Goal: Task Accomplishment & Management: Manage account settings

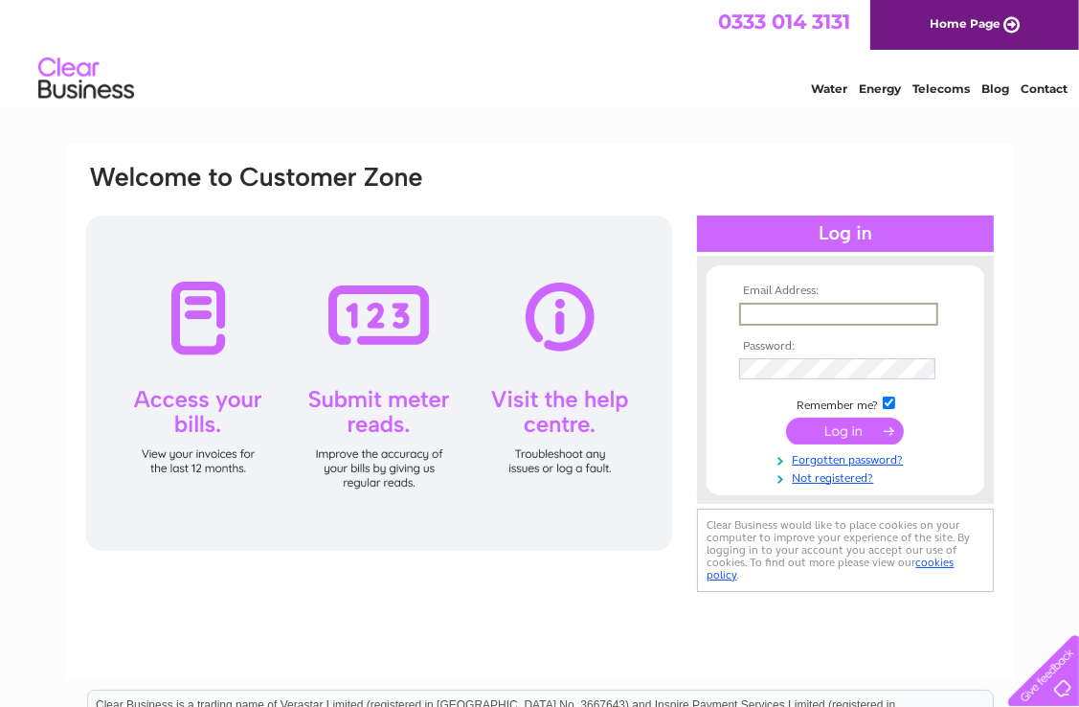
click at [778, 309] on input "text" at bounding box center [838, 314] width 199 height 23
type input "[PERSON_NAME][EMAIL_ADDRESS][PERSON_NAME][DOMAIN_NAME]"
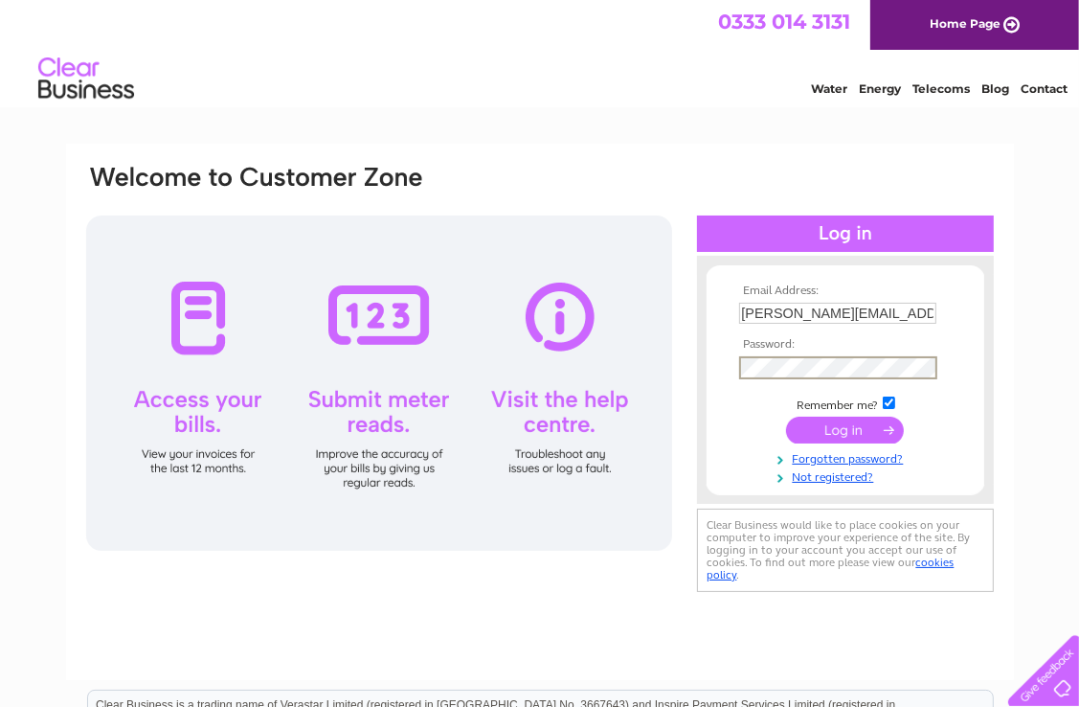
click at [844, 432] on input "submit" at bounding box center [845, 430] width 118 height 27
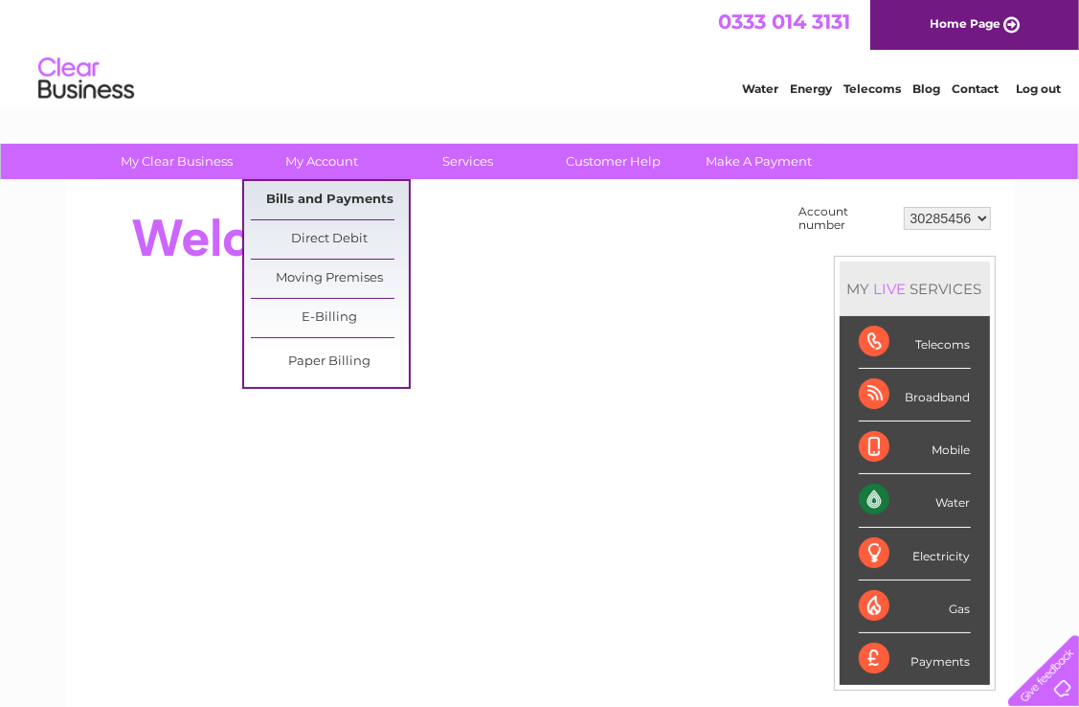
click at [326, 199] on link "Bills and Payments" at bounding box center [330, 200] width 158 height 38
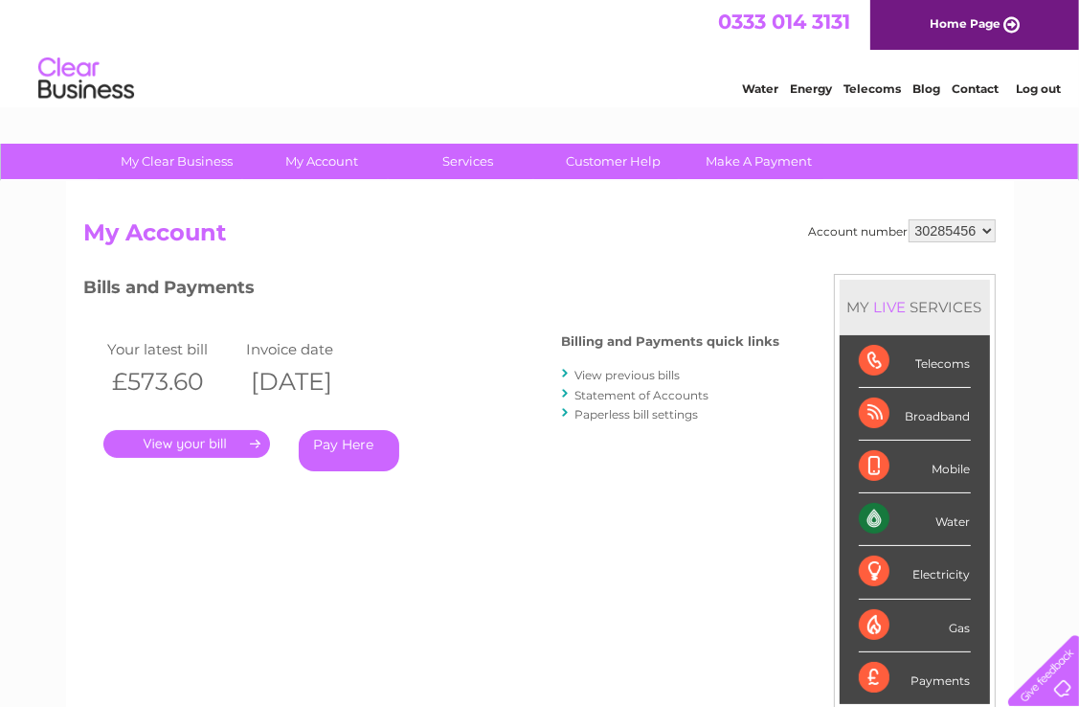
click at [216, 442] on link "." at bounding box center [186, 444] width 167 height 28
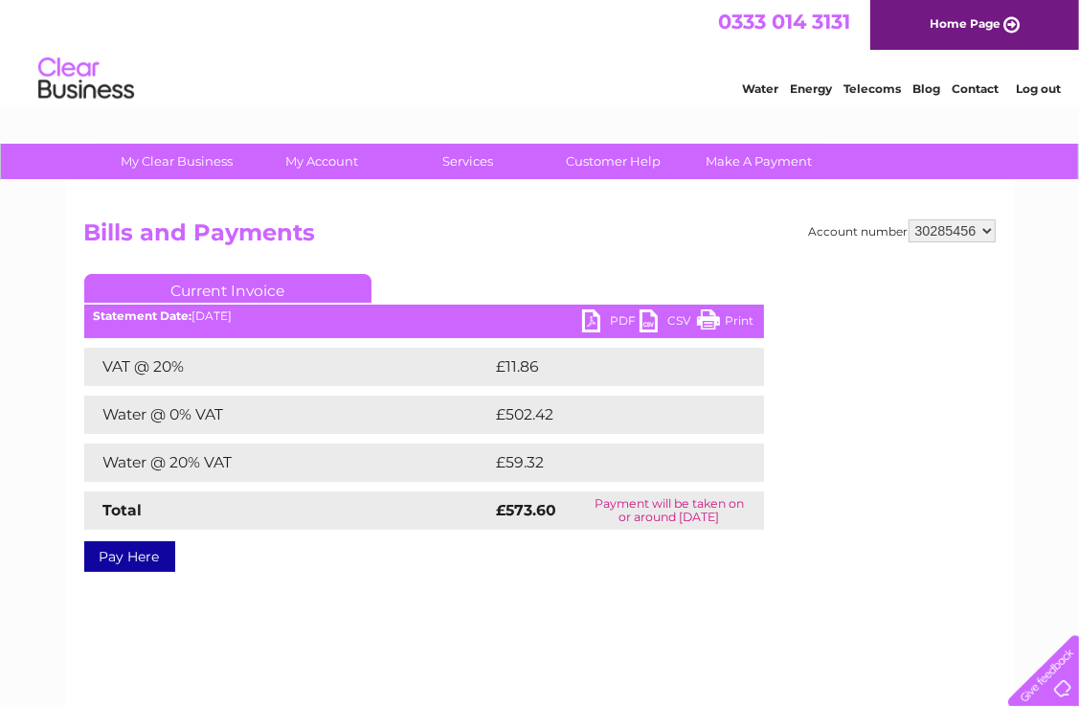
click at [611, 324] on link "PDF" at bounding box center [610, 323] width 57 height 28
click at [1030, 89] on link "Log out" at bounding box center [1038, 88] width 45 height 14
